Goal: Transaction & Acquisition: Purchase product/service

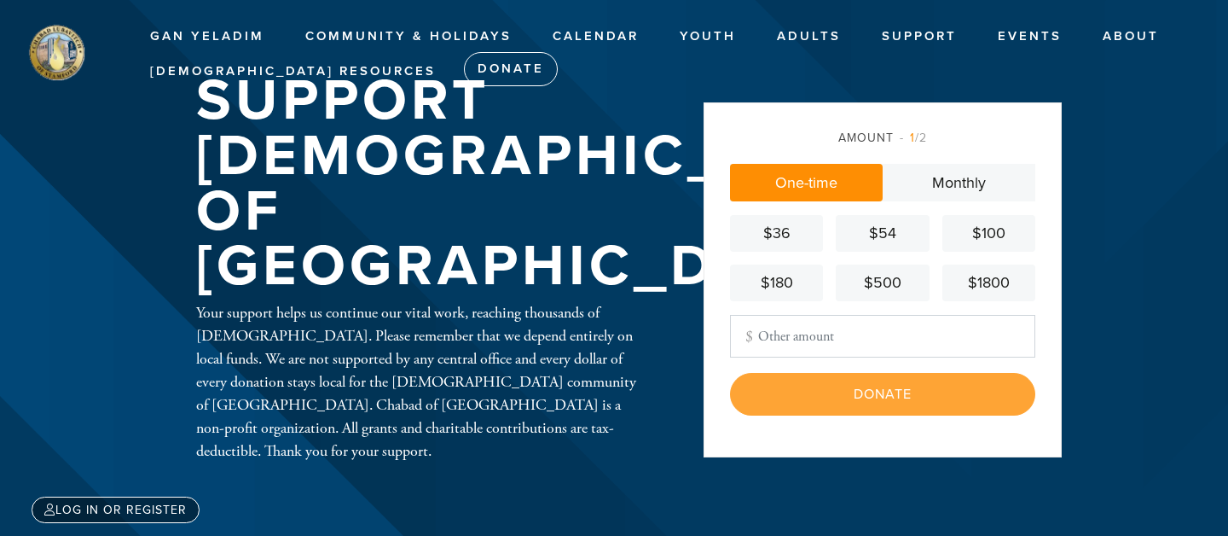
type input "5000.00"
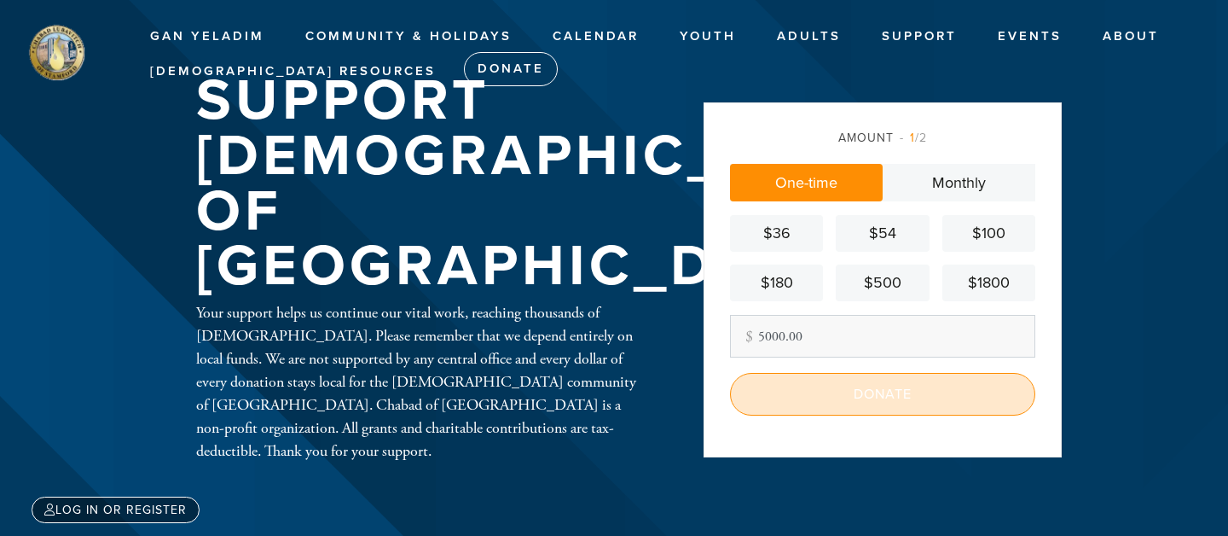
click at [865, 397] on input "Donate" at bounding box center [882, 394] width 305 height 43
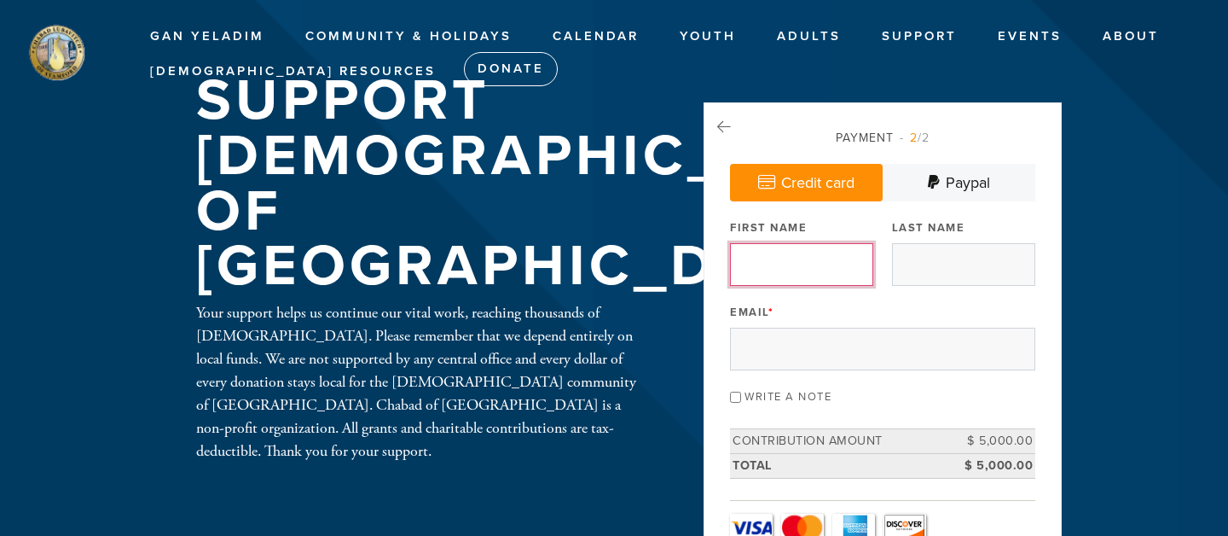
click at [825, 272] on input "First Name" at bounding box center [801, 264] width 143 height 43
type input "[PERSON_NAME]"
type input "Lazarus"
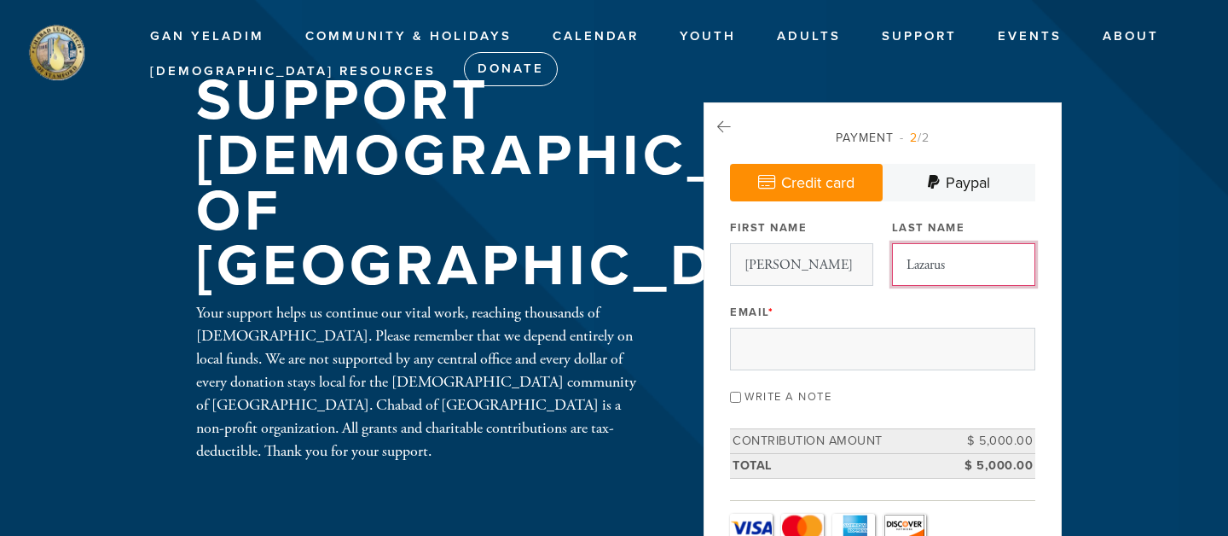
type input "dallicelazarus@gmail.com"
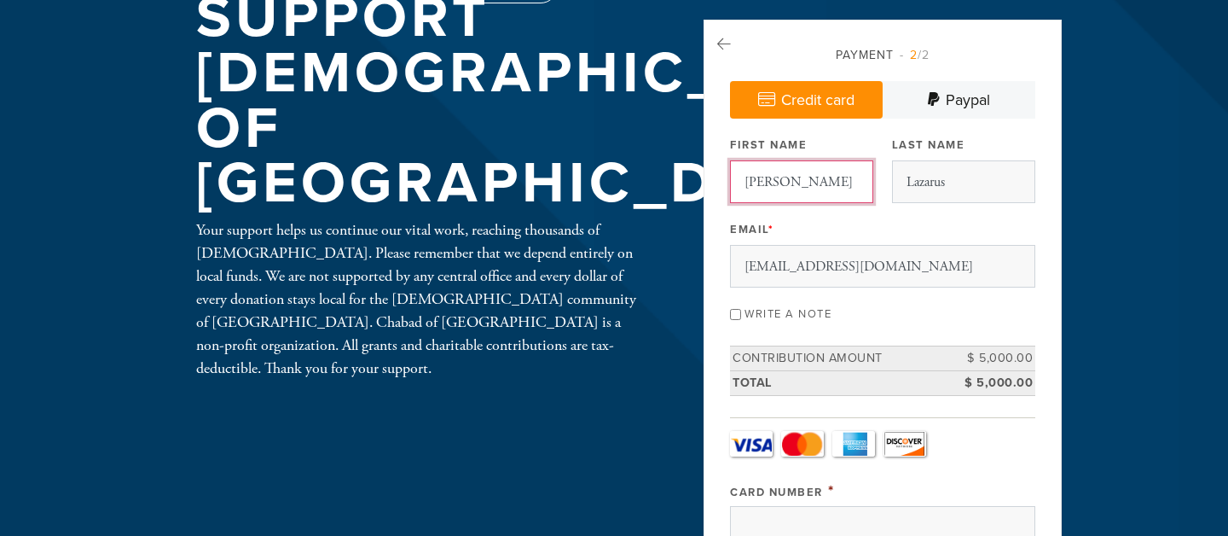
scroll to position [84, 0]
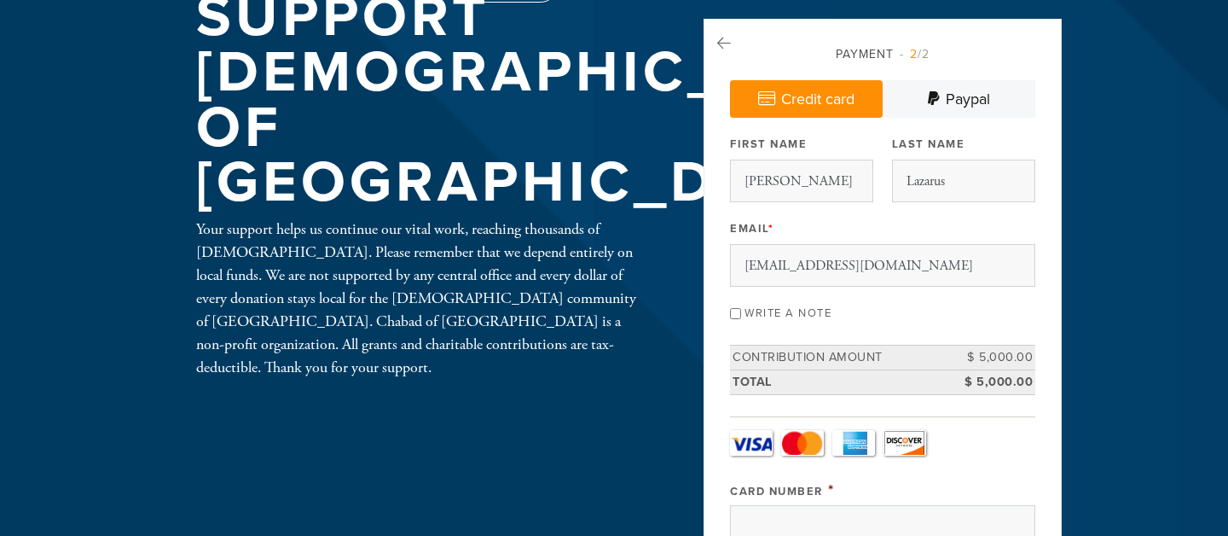
click at [737, 312] on input "Write a note" at bounding box center [735, 313] width 11 height 11
checkbox input "true"
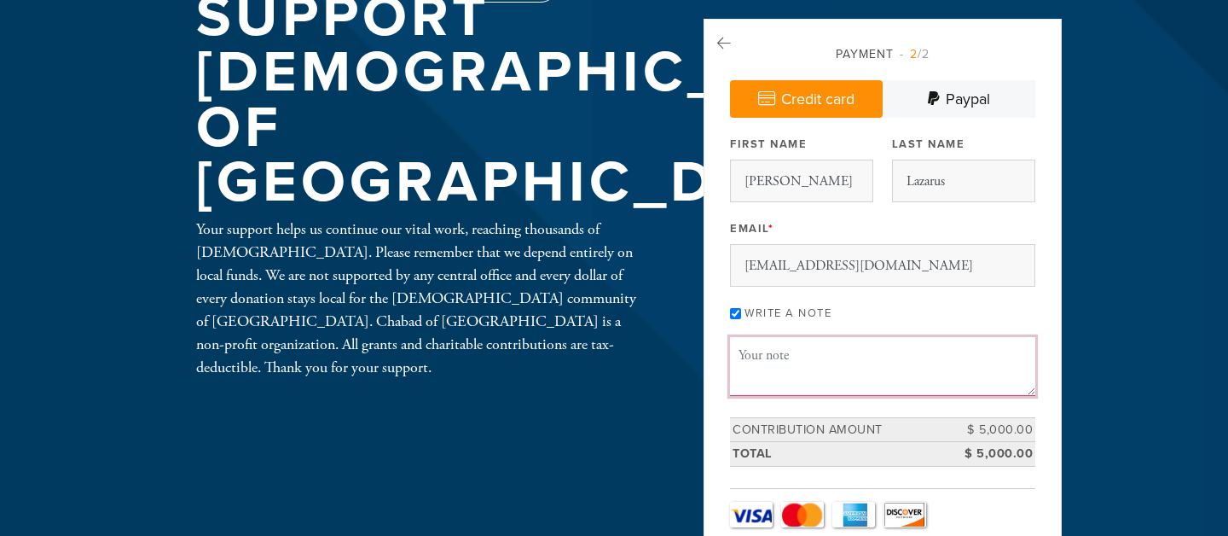
click at [747, 368] on textarea "Message or dedication" at bounding box center [882, 366] width 305 height 58
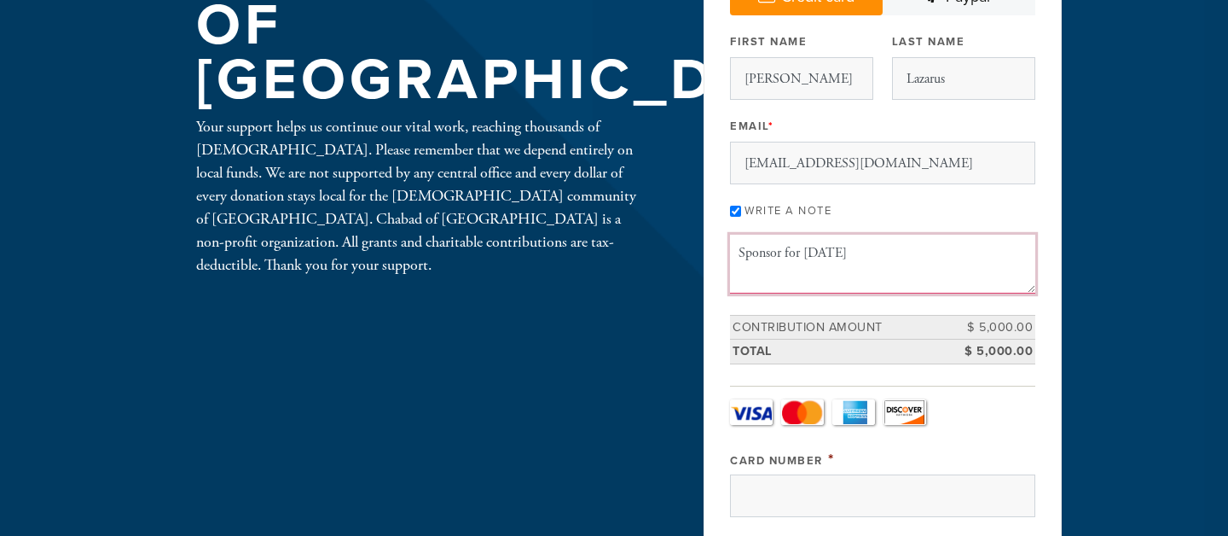
scroll to position [191, 0]
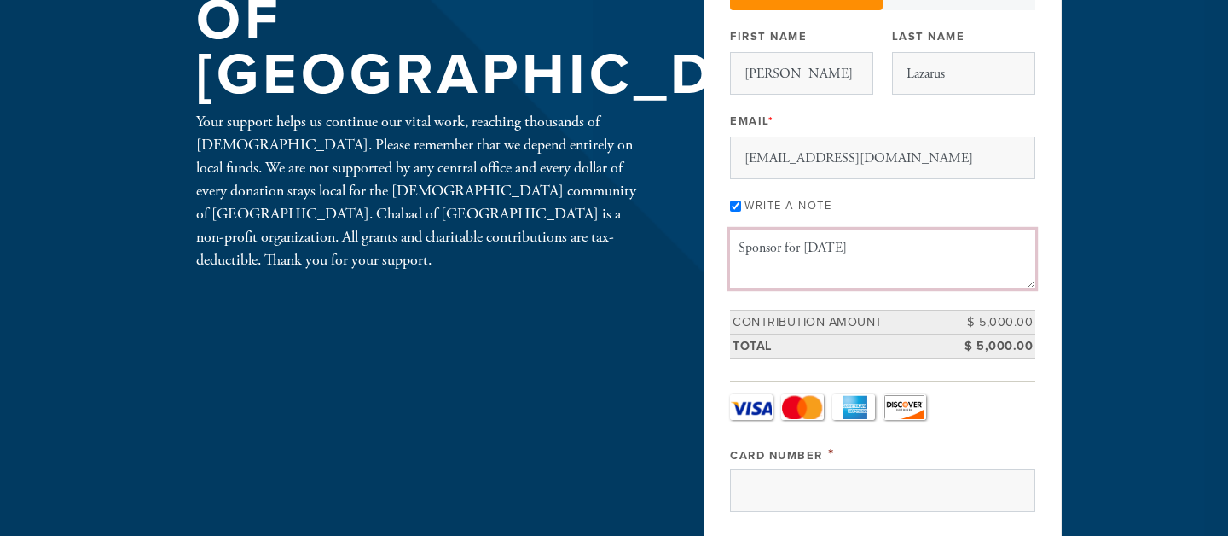
type textarea "Sponsor for Yom Kippur"
click at [1008, 415] on div "Card Type - select - Visa MasterCard Amex Discover Visa MasterCard Amex Discover" at bounding box center [882, 407] width 305 height 26
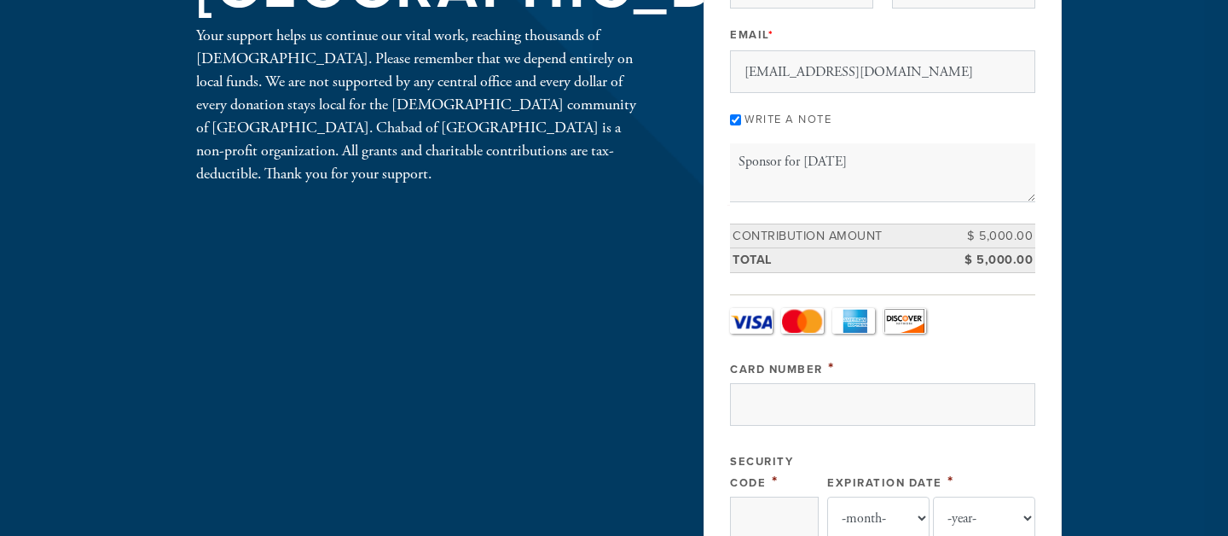
scroll to position [281, 0]
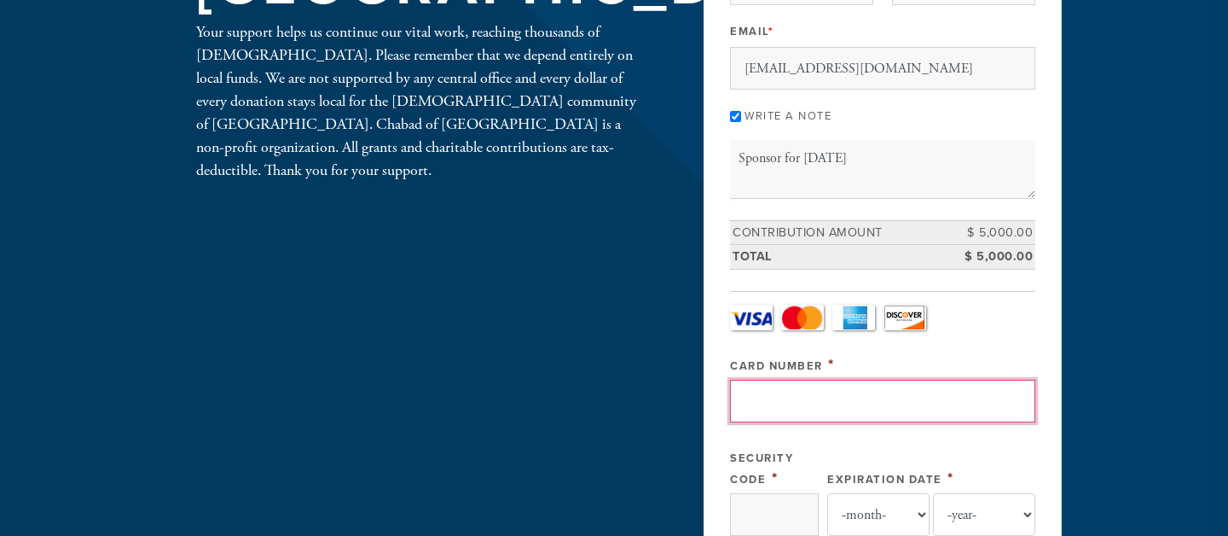
click at [854, 405] on input "Card Number" at bounding box center [882, 401] width 305 height 43
type input "5218760088323171"
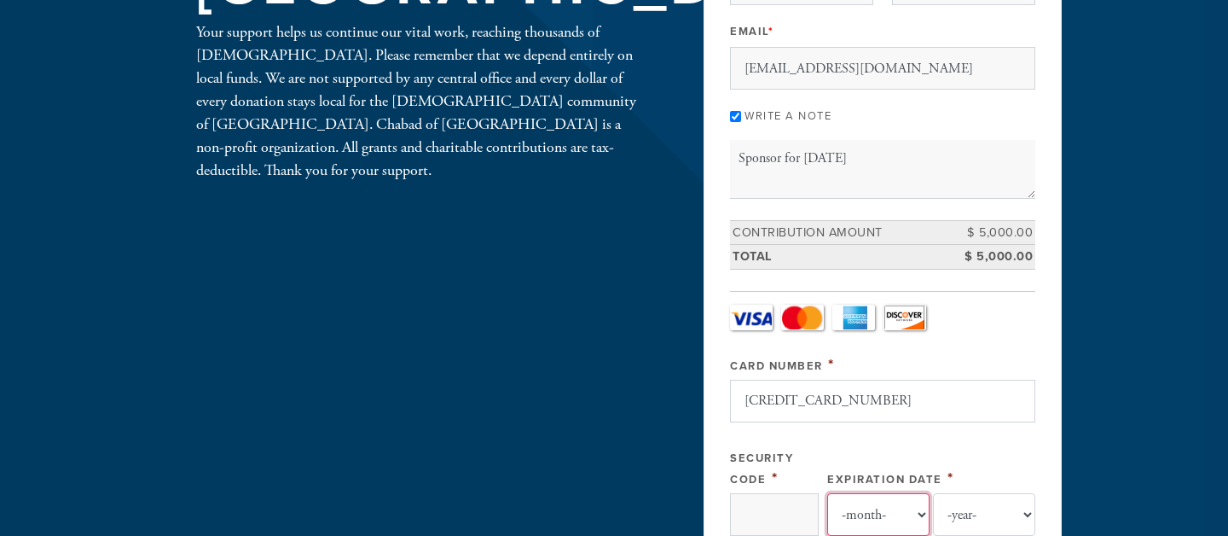
select select "9"
select select "2026"
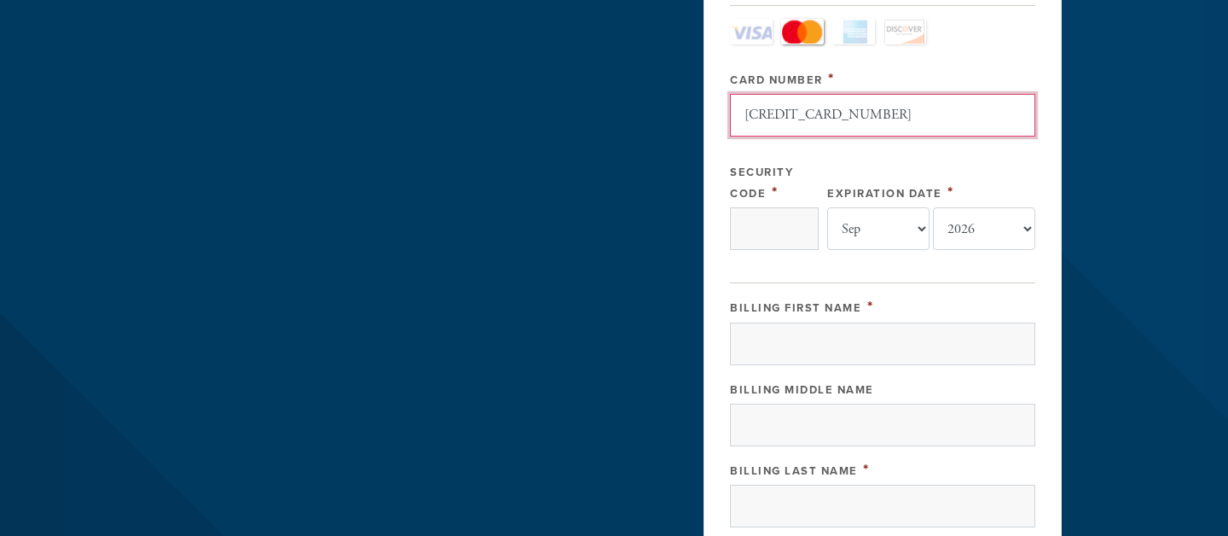
scroll to position [600, 0]
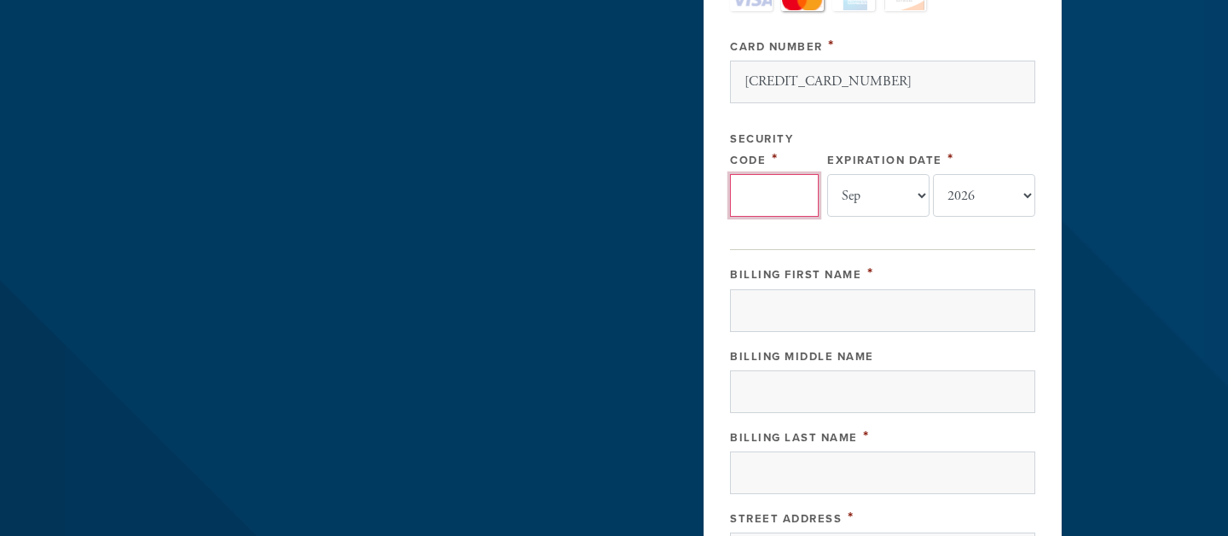
click at [777, 196] on input "Security Code" at bounding box center [774, 195] width 89 height 43
type input "820"
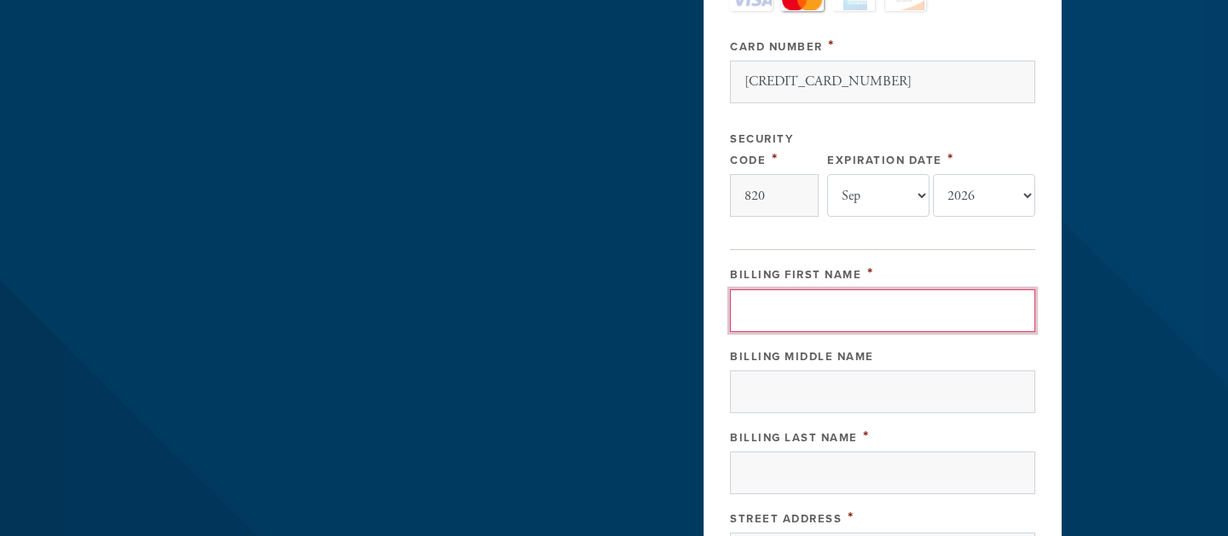
click at [804, 306] on input "Billing First Name" at bounding box center [882, 310] width 305 height 43
type input "Ian"
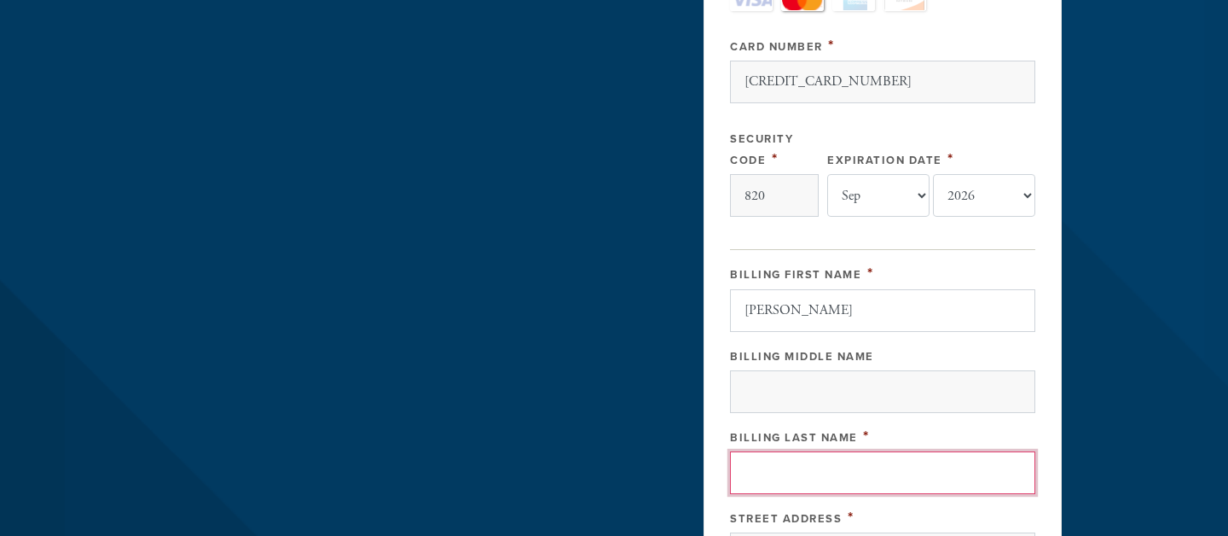
type input "Lazarus"
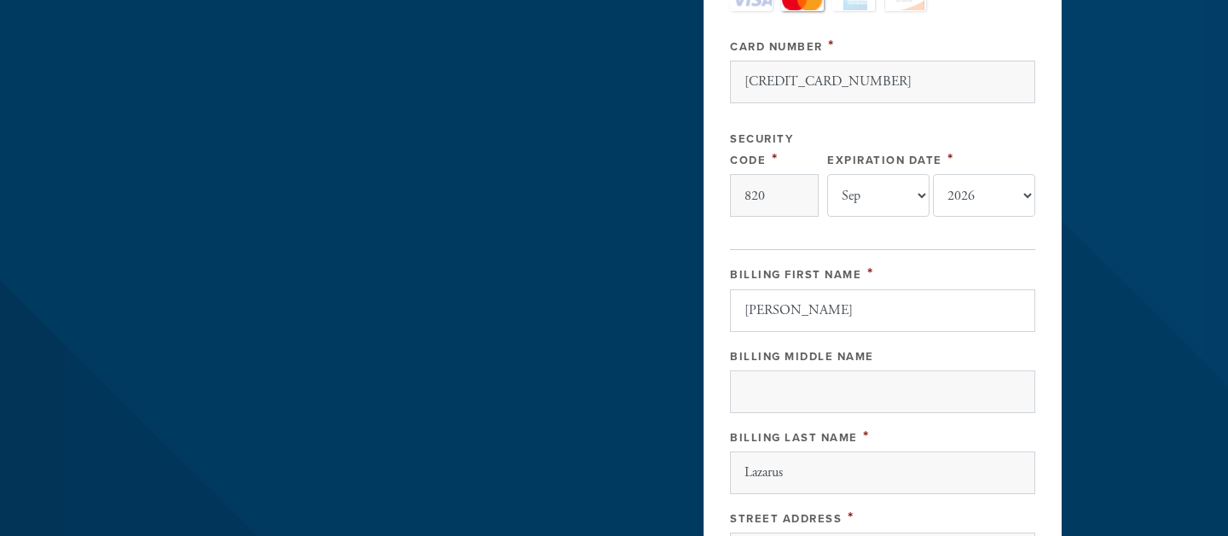
type input "180 Glenbrook Rd Apt 60"
type input "Stamford"
type input "06902"
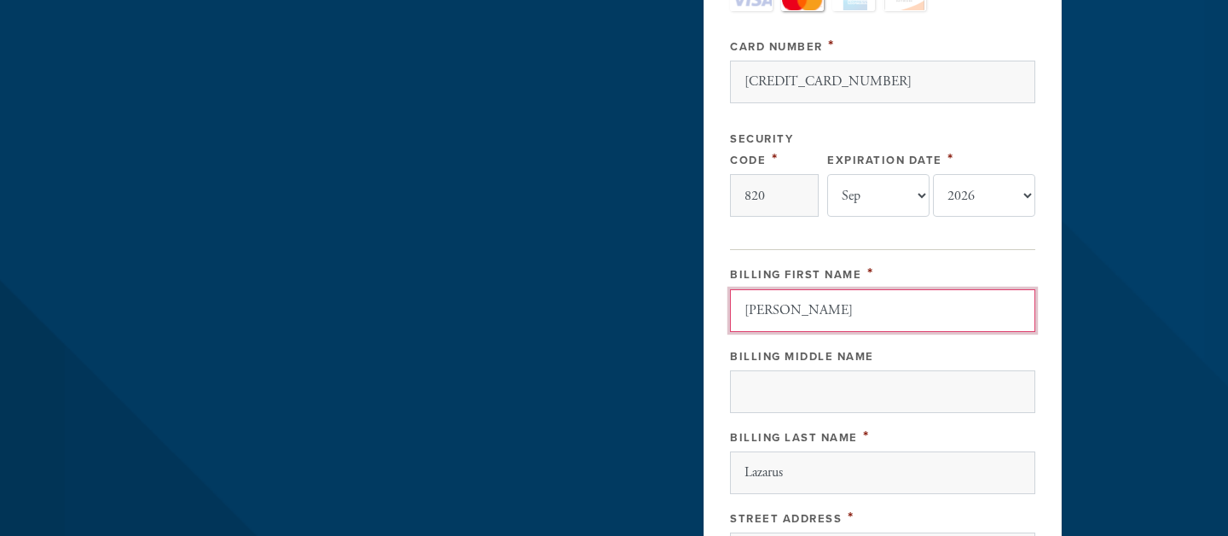
scroll to position [1007, 0]
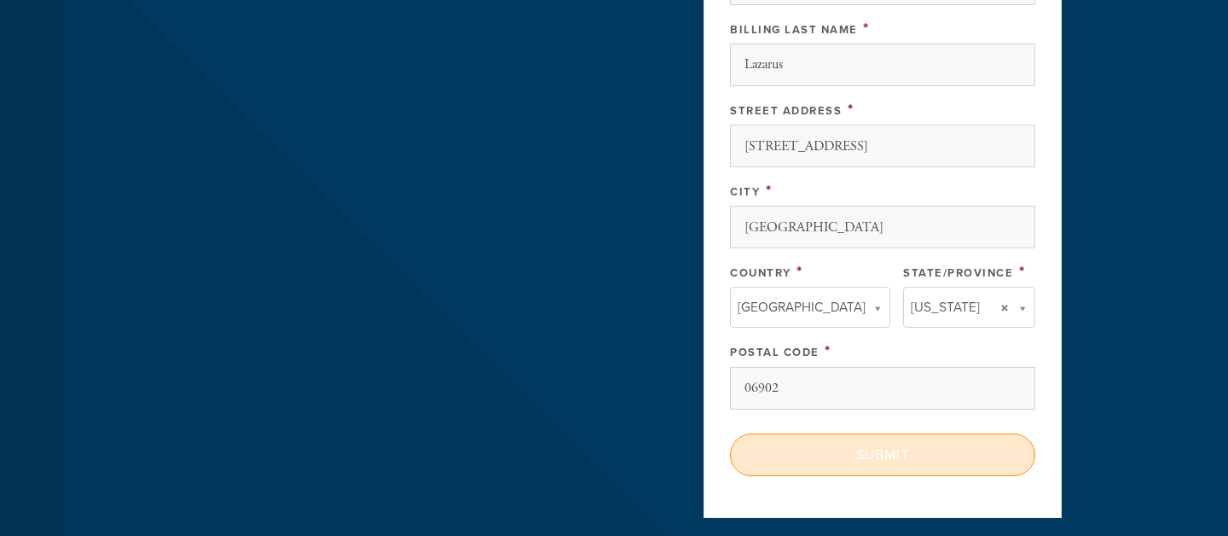
click at [867, 458] on input "Submit" at bounding box center [882, 454] width 305 height 43
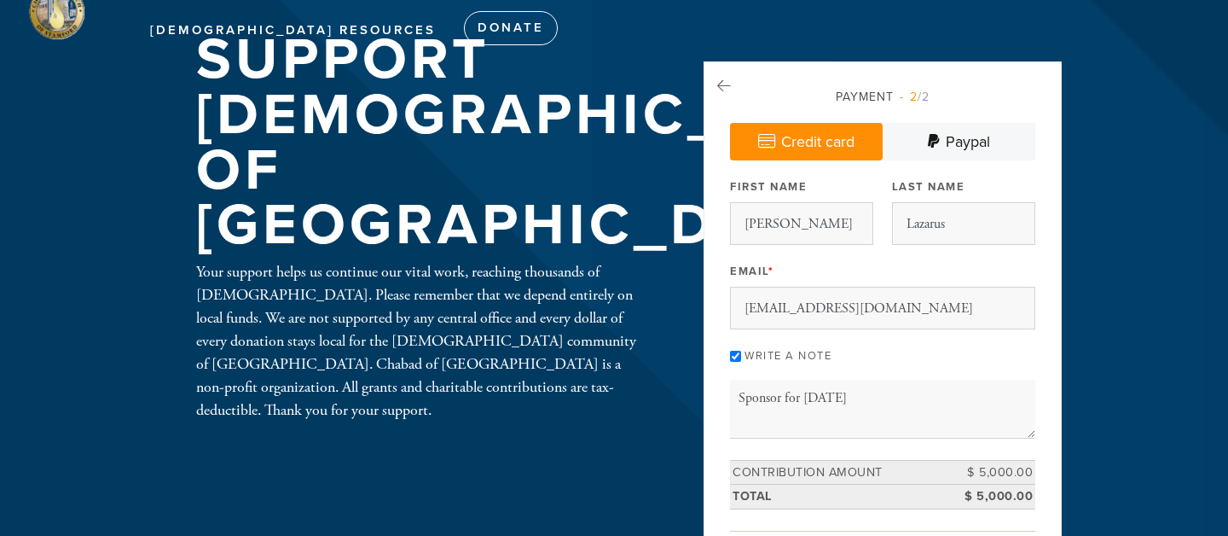
scroll to position [40, 0]
